Goal: Task Accomplishment & Management: Use online tool/utility

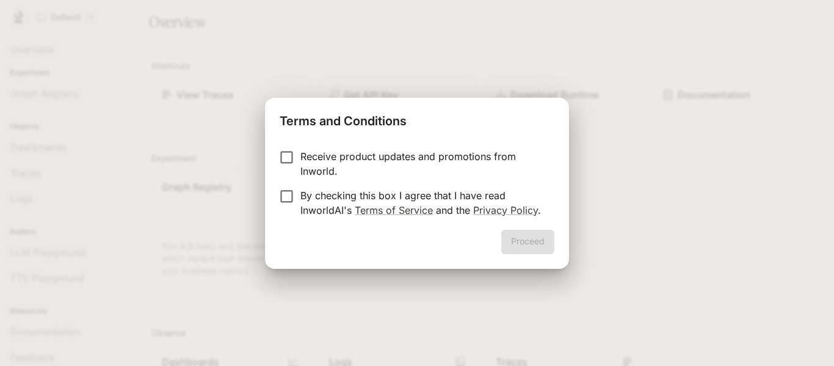
click at [505, 288] on div "Terms and Conditions Receive product updates and promotions from Inworld. By ch…" at bounding box center [417, 183] width 834 height 366
click at [517, 243] on button "Proceed" at bounding box center [527, 242] width 53 height 24
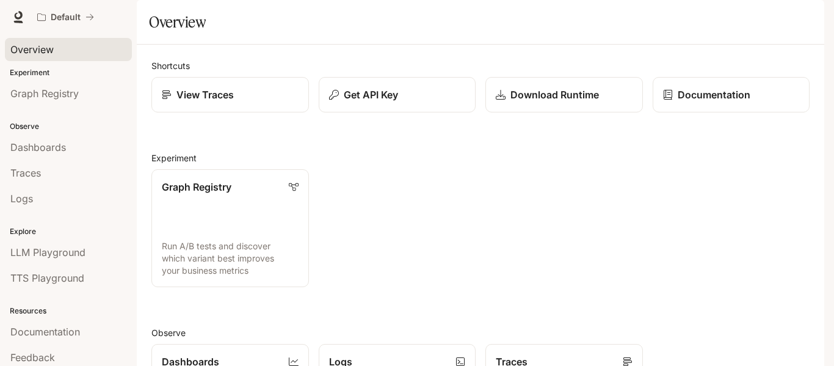
click at [64, 57] on link "Overview" at bounding box center [68, 49] width 127 height 23
click at [223, 102] on p "View Traces" at bounding box center [205, 94] width 58 height 15
